Goal: Task Accomplishment & Management: Use online tool/utility

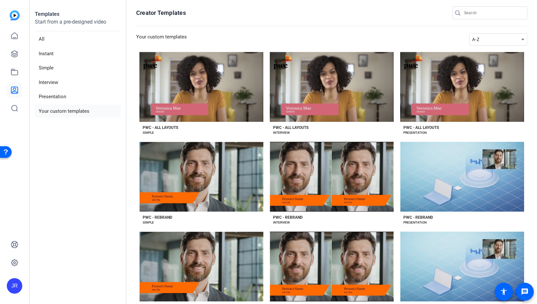
scroll to position [115, 0]
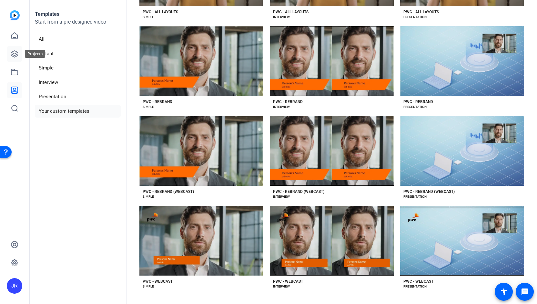
click at [17, 56] on icon at bounding box center [14, 54] width 6 height 6
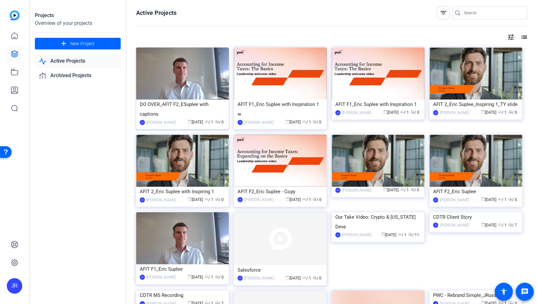
click at [171, 108] on div "DO OVER_AFIT F2_ESuplee with captions" at bounding box center [182, 108] width 85 height 19
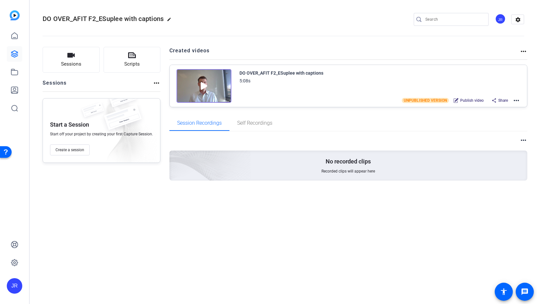
click at [518, 100] on mat-icon "more_horiz" at bounding box center [516, 100] width 8 height 8
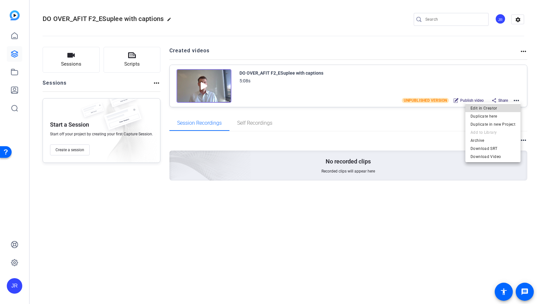
click at [493, 110] on span "Edit in Creator" at bounding box center [492, 108] width 45 height 8
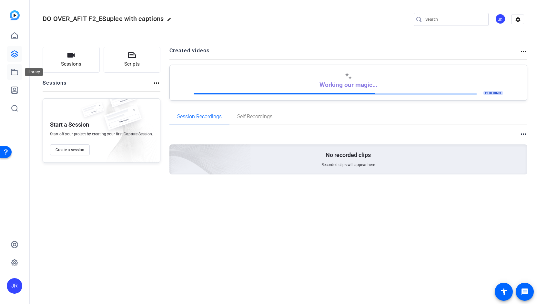
click at [10, 79] on link at bounding box center [14, 71] width 15 height 15
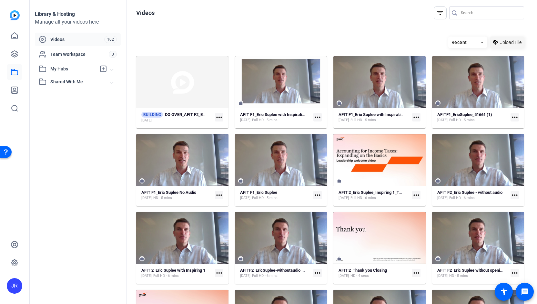
click at [501, 42] on span "Upload File" at bounding box center [510, 42] width 22 height 7
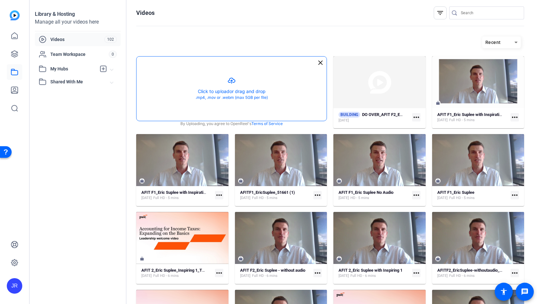
click at [234, 79] on button "button" at bounding box center [231, 88] width 190 height 64
click at [229, 83] on button "button" at bounding box center [231, 88] width 190 height 64
click at [233, 83] on button "button" at bounding box center [231, 88] width 190 height 64
click at [228, 82] on button "button" at bounding box center [231, 88] width 190 height 64
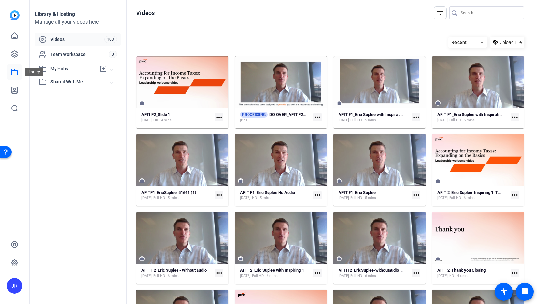
click at [15, 71] on icon at bounding box center [15, 72] width 8 height 8
click at [505, 43] on span "Upload File" at bounding box center [510, 42] width 22 height 7
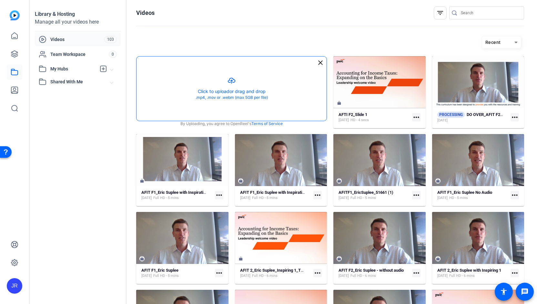
click at [230, 82] on button "button" at bounding box center [231, 88] width 190 height 64
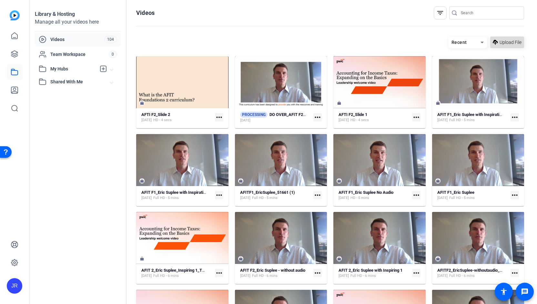
click at [505, 41] on span "Upload File" at bounding box center [510, 42] width 22 height 7
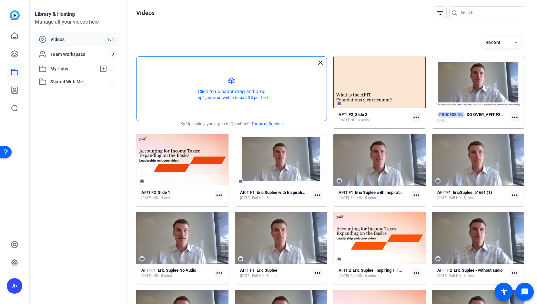
click at [230, 81] on button "button" at bounding box center [231, 88] width 190 height 64
click at [234, 80] on button "button" at bounding box center [231, 88] width 190 height 64
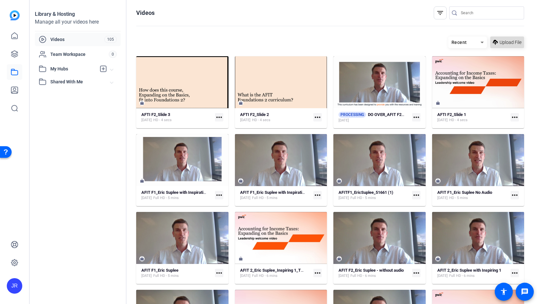
click at [506, 42] on span "Upload File" at bounding box center [510, 42] width 22 height 7
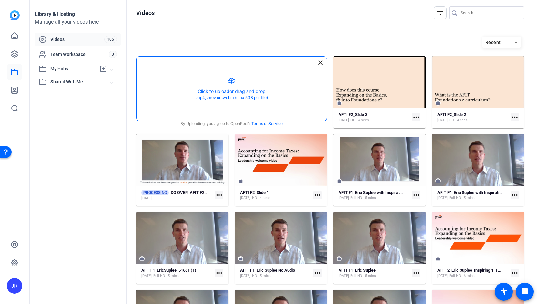
click at [230, 85] on button "button" at bounding box center [231, 88] width 190 height 64
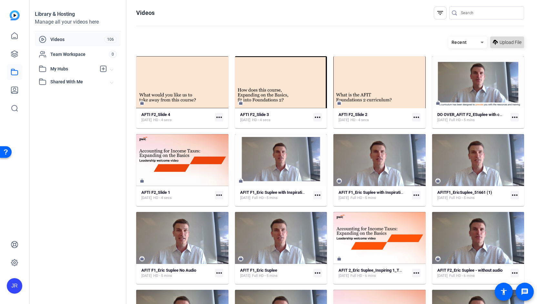
click at [493, 43] on icon at bounding box center [495, 42] width 5 height 8
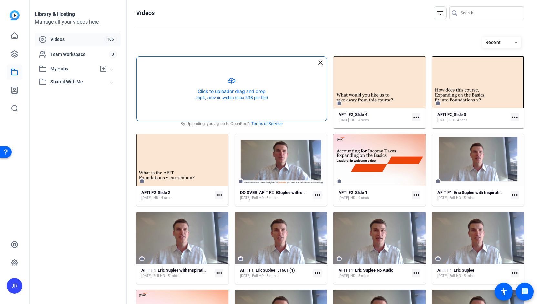
click at [232, 80] on button "button" at bounding box center [231, 88] width 190 height 64
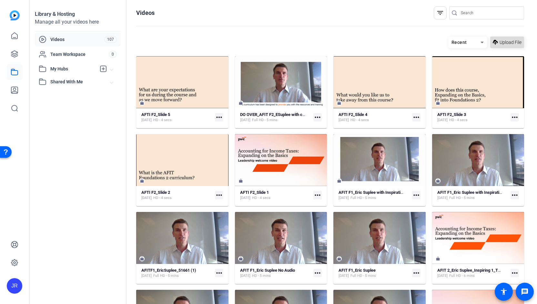
click at [503, 42] on span "Upload File" at bounding box center [510, 42] width 22 height 7
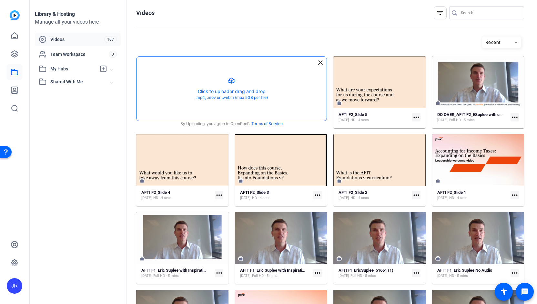
click at [230, 82] on button "button" at bounding box center [231, 88] width 190 height 64
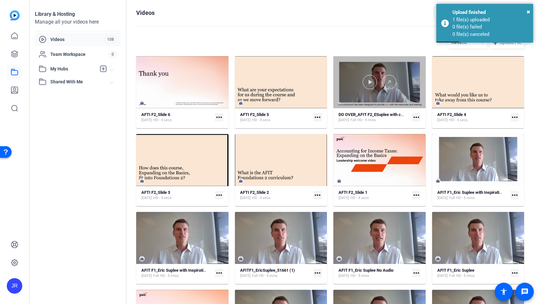
click at [375, 83] on div at bounding box center [379, 82] width 92 height 14
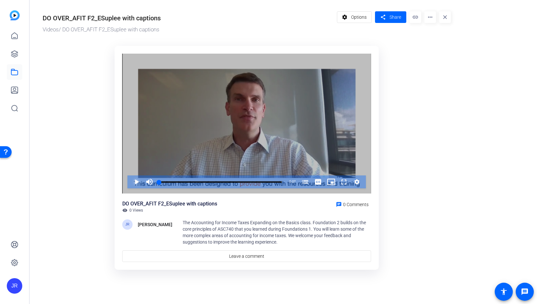
click at [130, 183] on span "Video Player" at bounding box center [130, 181] width 0 height 13
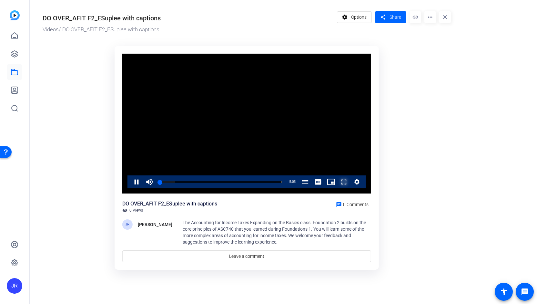
click at [337, 181] on span "Video Player" at bounding box center [337, 181] width 0 height 13
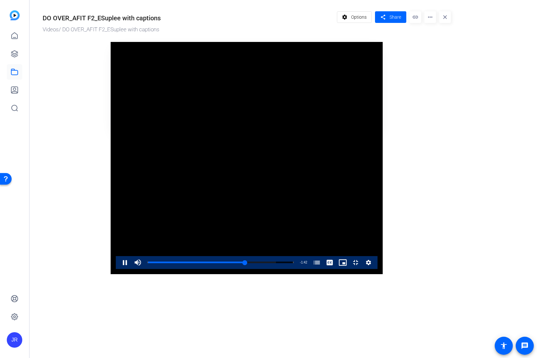
click at [261, 270] on video "Video Player" at bounding box center [247, 158] width 272 height 232
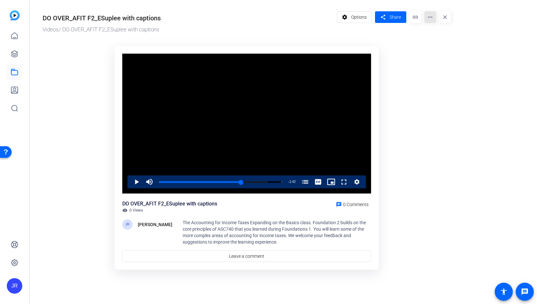
click at [431, 21] on mat-icon "more_horiz" at bounding box center [430, 17] width 12 height 12
click at [434, 35] on span "Edit in Creator" at bounding box center [442, 37] width 27 height 8
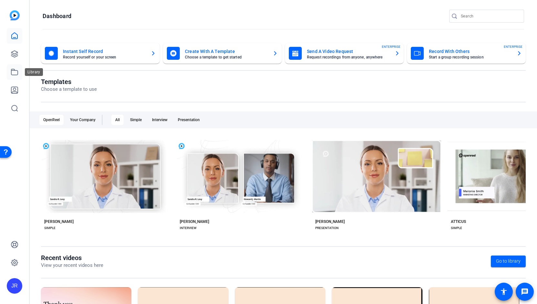
click at [12, 73] on icon at bounding box center [15, 72] width 8 height 8
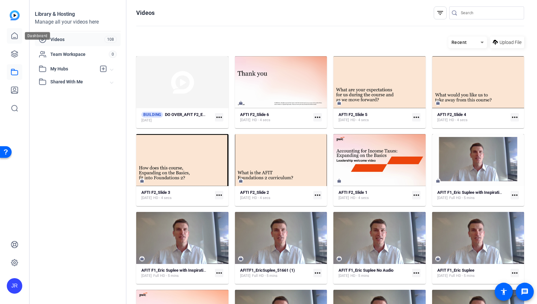
click at [13, 35] on icon at bounding box center [15, 36] width 8 height 8
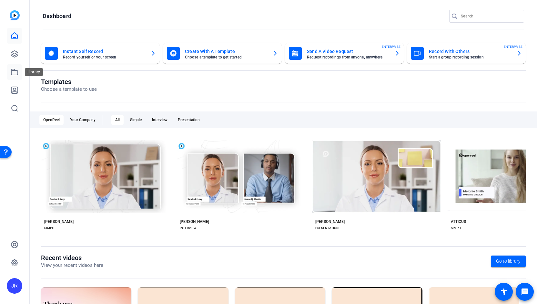
click at [15, 71] on icon at bounding box center [14, 72] width 6 height 6
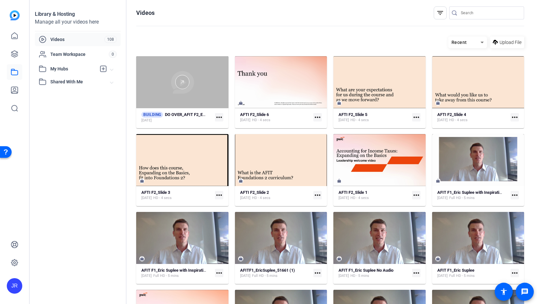
click at [195, 82] on div at bounding box center [182, 82] width 92 height 14
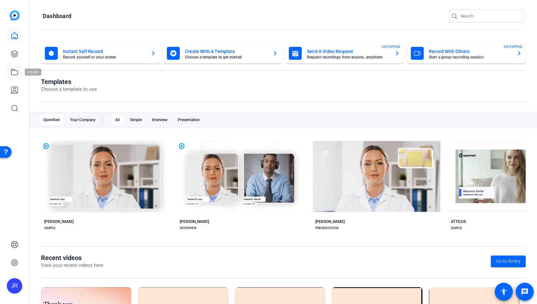
click at [16, 71] on icon at bounding box center [15, 72] width 8 height 8
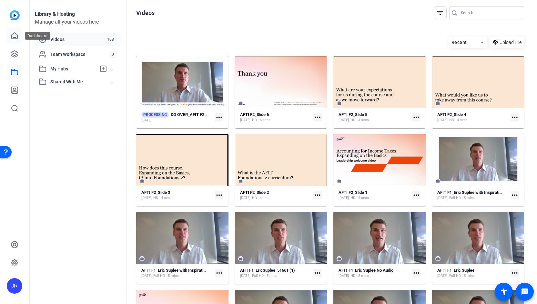
click at [12, 35] on icon at bounding box center [15, 36] width 6 height 6
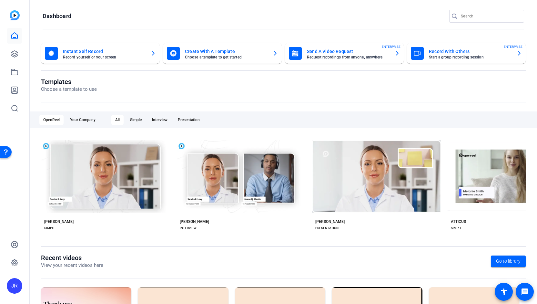
click at [214, 57] on mat-card-subtitle "Choose a template to get started" at bounding box center [226, 57] width 83 height 4
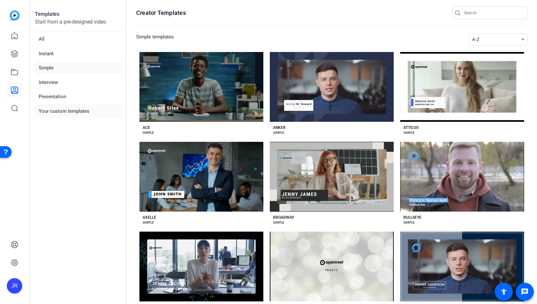
click at [73, 107] on li "Your custom templates" at bounding box center [78, 111] width 86 height 13
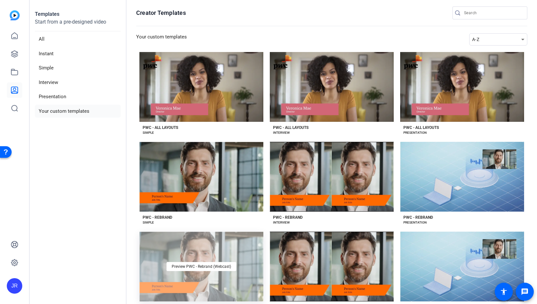
click at [160, 288] on div "Preview PWC - Rebrand (Webcast)" at bounding box center [201, 266] width 124 height 70
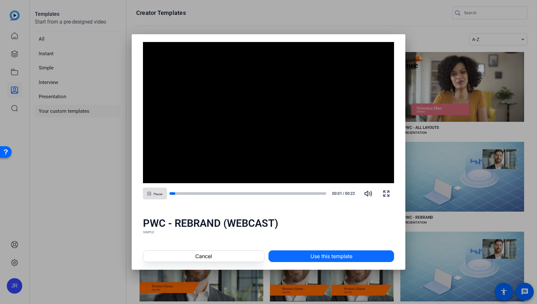
click at [321, 255] on span "Use this template" at bounding box center [331, 256] width 42 height 8
